Goal: Check status: Check status

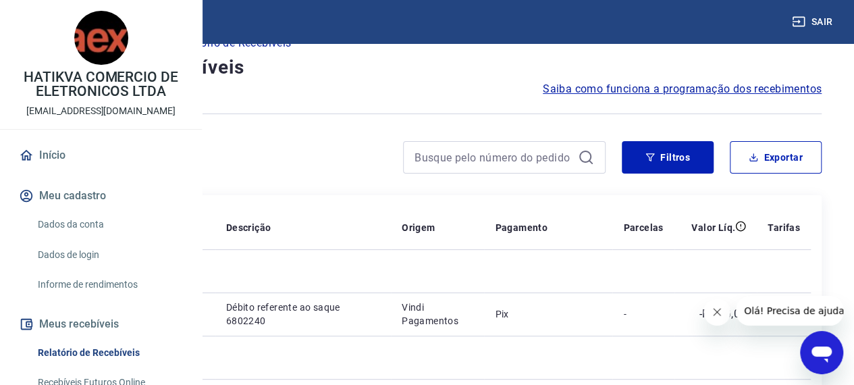
scroll to position [71, 0]
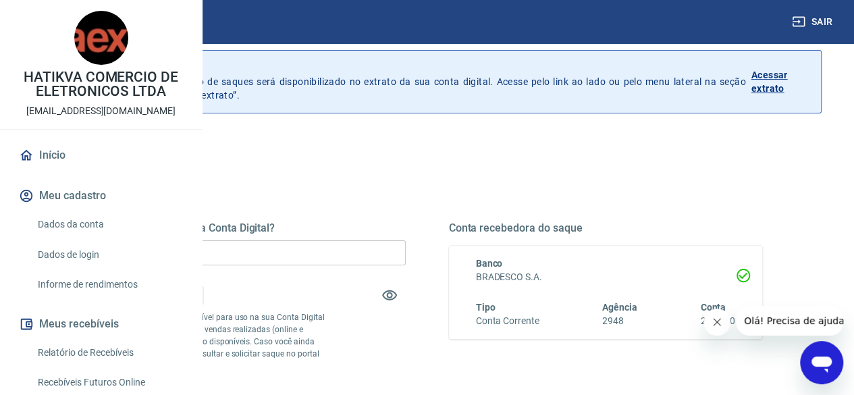
scroll to position [54, 0]
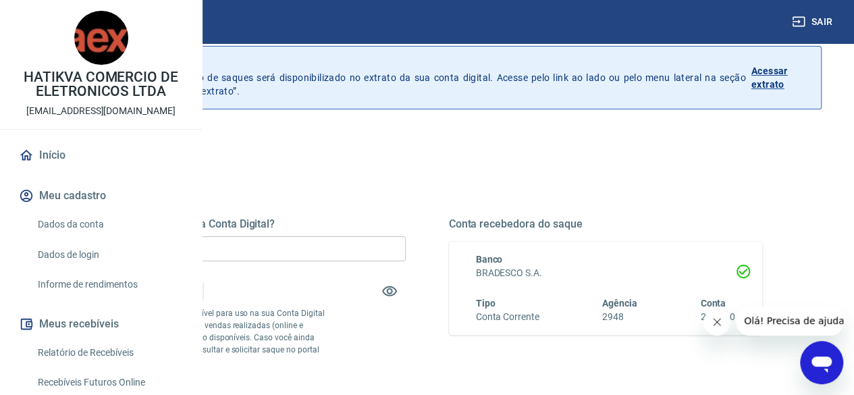
click at [786, 69] on p "Acessar extrato" at bounding box center [780, 77] width 59 height 27
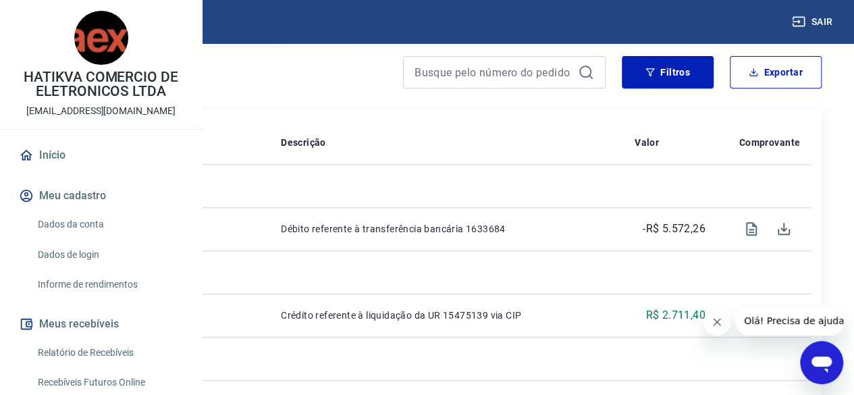
scroll to position [254, 0]
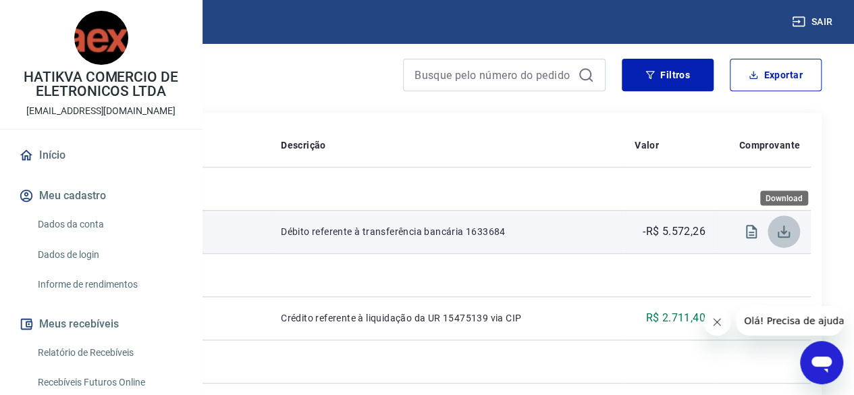
click at [788, 234] on icon "Download" at bounding box center [784, 231] width 12 height 12
